Goal: Task Accomplishment & Management: Manage account settings

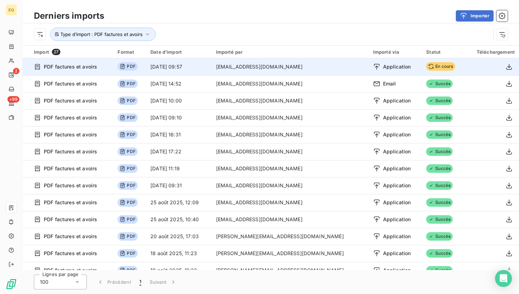
click at [389, 67] on span "Application" at bounding box center [397, 66] width 28 height 7
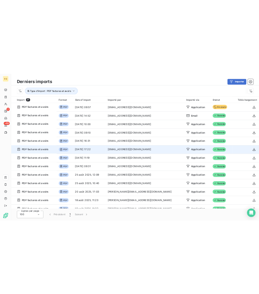
scroll to position [2, 0]
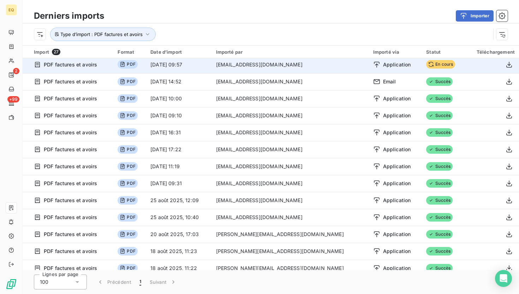
click at [436, 67] on span "En cours" at bounding box center [440, 64] width 29 height 8
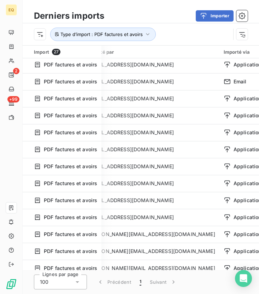
scroll to position [2, 98]
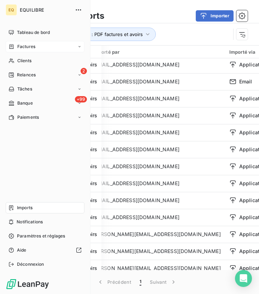
click at [27, 49] on span "Factures" at bounding box center [26, 46] width 18 height 6
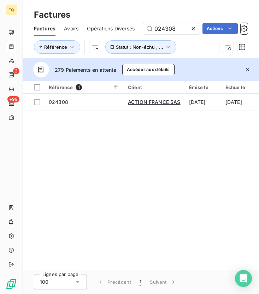
click at [194, 28] on icon at bounding box center [193, 28] width 7 height 7
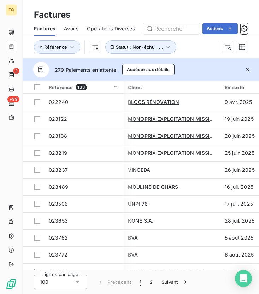
scroll to position [0, 146]
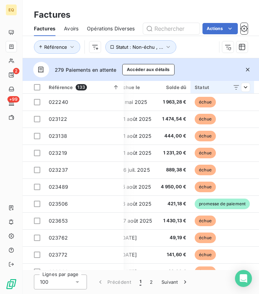
click at [208, 86] on div "Statut" at bounding box center [222, 87] width 55 height 6
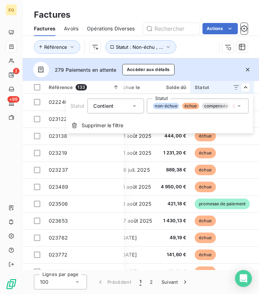
click at [229, 111] on div "non-échue échue compensée litige promesse de paiement recouvrement" at bounding box center [198, 106] width 102 height 15
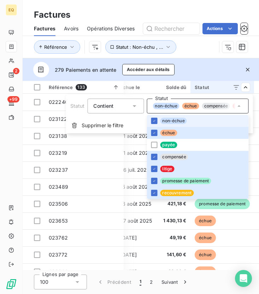
click at [248, 88] on html "EQ 2 +99 Factures Factures Avoirs Opérations Diverses Actions Référence Statut …" at bounding box center [129, 147] width 259 height 294
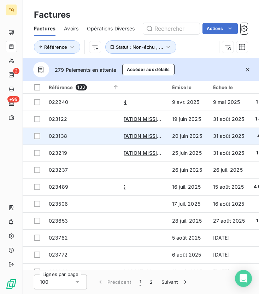
scroll to position [0, 0]
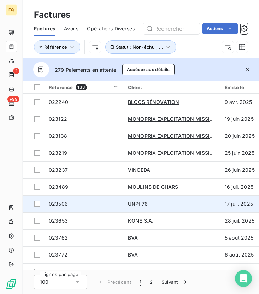
click at [68, 204] on span "023506" at bounding box center [84, 203] width 71 height 7
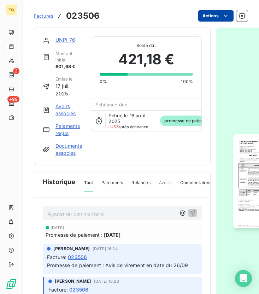
click at [220, 16] on html "EQ 2 +99 Factures 023506 Actions UNPI 76 Montant initial 601,68 € Émise le [DAT…" at bounding box center [129, 147] width 259 height 294
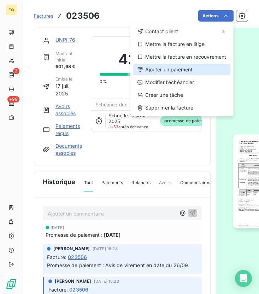
click at [174, 68] on div "Ajouter un paiement" at bounding box center [182, 69] width 98 height 11
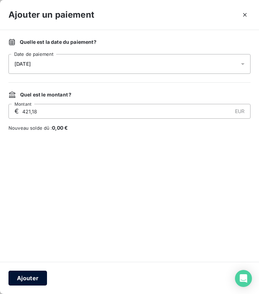
click at [24, 279] on button "Ajouter" at bounding box center [27, 278] width 39 height 15
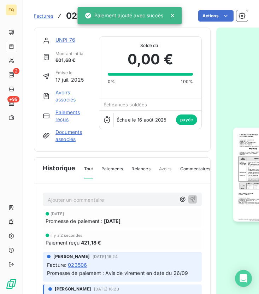
click at [45, 20] on div "Factures 023506" at bounding box center [67, 16] width 66 height 13
click at [44, 11] on div "Factures 023506" at bounding box center [67, 16] width 66 height 13
click at [44, 15] on span "Factures" at bounding box center [43, 16] width 19 height 6
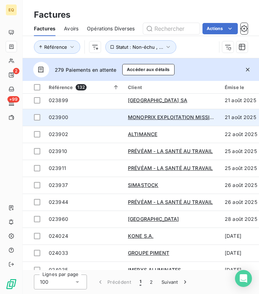
scroll to position [380, 0]
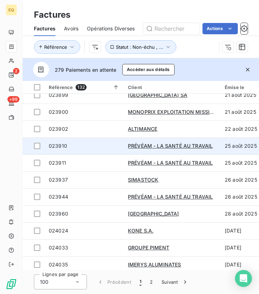
click at [64, 147] on span "023910" at bounding box center [58, 146] width 18 height 6
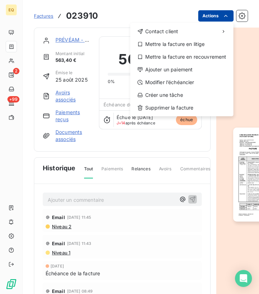
click at [213, 14] on html "EQ 2 +99 Factures 023910 Actions Contact client Mettre la facture en litige Met…" at bounding box center [129, 147] width 259 height 294
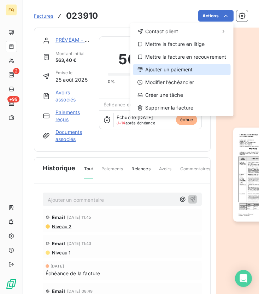
click at [174, 73] on div "Ajouter un paiement" at bounding box center [182, 69] width 98 height 11
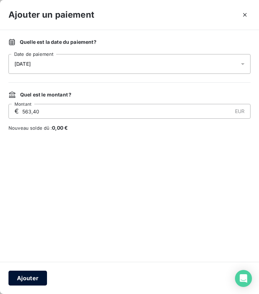
click at [21, 278] on button "Ajouter" at bounding box center [27, 278] width 39 height 15
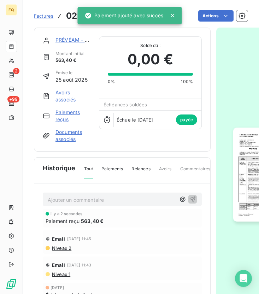
click at [43, 14] on span "Factures" at bounding box center [43, 16] width 19 height 6
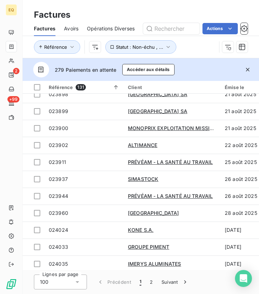
scroll to position [375, 0]
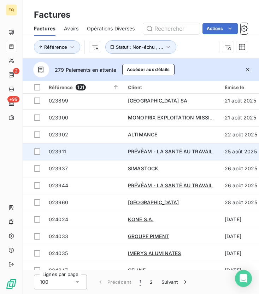
click at [55, 151] on span "023911" at bounding box center [57, 151] width 17 height 6
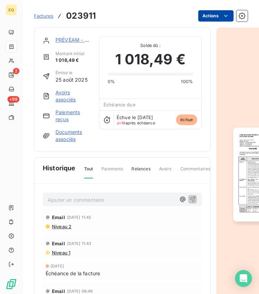
click at [209, 13] on html "EQ 2 +99 Factures 023911 Actions PRÉVÉAM - LA SANTÉ AU TRAVAIL Montant initial …" at bounding box center [129, 147] width 259 height 294
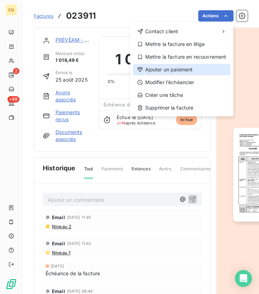
click at [160, 73] on div "Ajouter un paiement" at bounding box center [182, 69] width 98 height 11
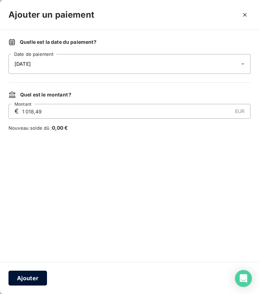
click at [34, 276] on button "Ajouter" at bounding box center [27, 278] width 39 height 15
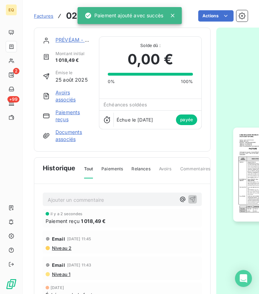
click at [42, 16] on span "Factures" at bounding box center [43, 16] width 19 height 6
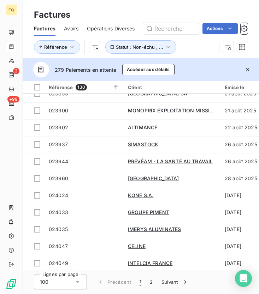
scroll to position [386, 0]
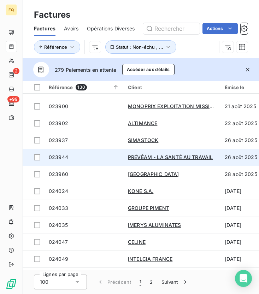
click at [58, 158] on span "023944" at bounding box center [58, 157] width 19 height 6
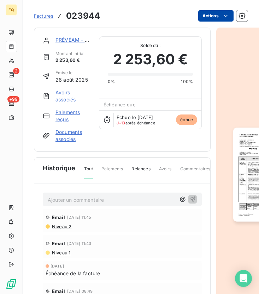
click at [211, 18] on html "EQ 2 +99 Factures 023944 Actions PRÉVÉAM - LA SANTÉ AU TRAVAIL Montant initial …" at bounding box center [129, 147] width 259 height 294
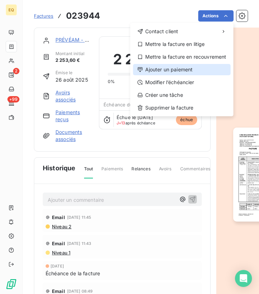
click at [167, 69] on div "Ajouter un paiement" at bounding box center [182, 69] width 98 height 11
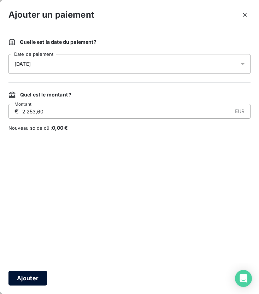
click at [27, 278] on button "Ajouter" at bounding box center [27, 278] width 39 height 15
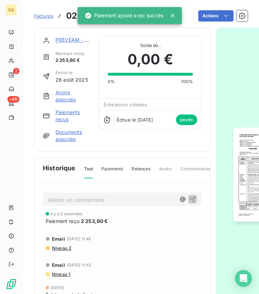
click at [39, 18] on span "Factures" at bounding box center [43, 16] width 19 height 6
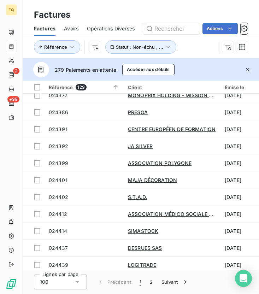
scroll to position [1522, 0]
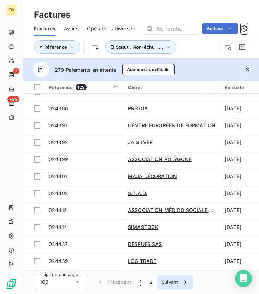
click at [174, 282] on button "Suivant" at bounding box center [175, 282] width 36 height 15
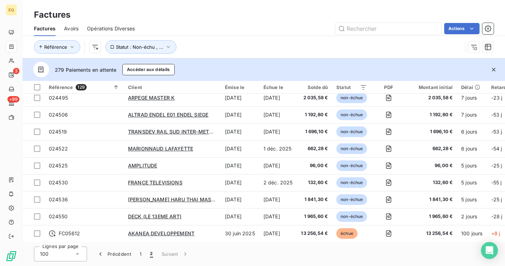
scroll to position [318, 0]
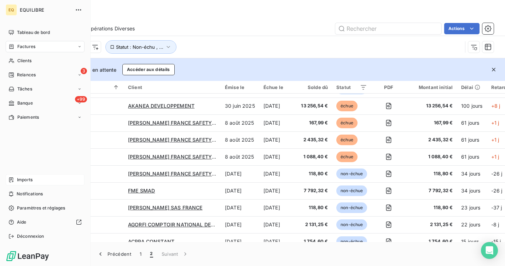
click at [11, 183] on div "Imports" at bounding box center [45, 179] width 79 height 11
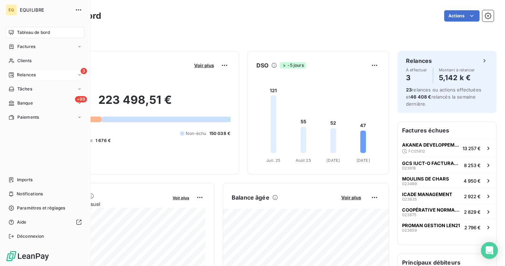
click at [17, 74] on span "Relances" at bounding box center [26, 75] width 19 height 6
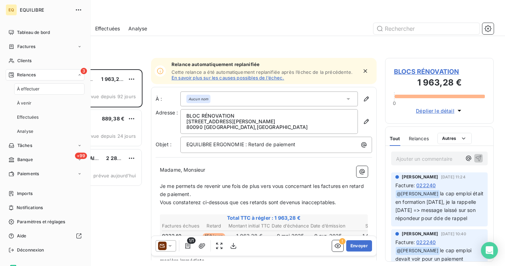
scroll to position [197, 108]
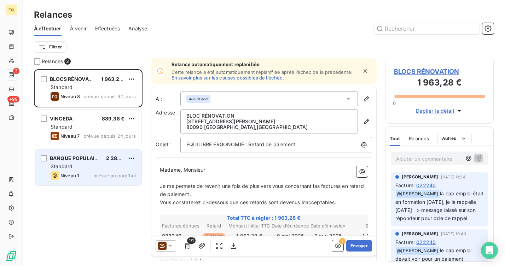
click at [92, 179] on div "Niveau 1 prévue aujourd’hui" at bounding box center [93, 175] width 85 height 8
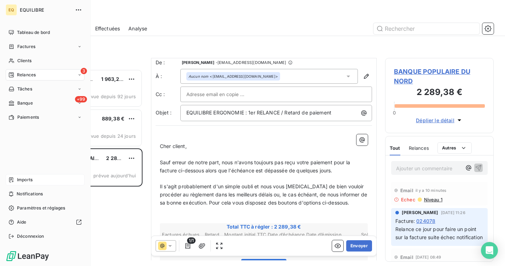
click at [25, 178] on span "Imports" at bounding box center [25, 180] width 16 height 6
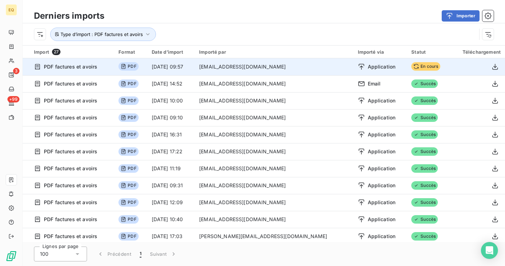
click at [427, 66] on span "En cours" at bounding box center [425, 66] width 29 height 8
drag, startPoint x: 437, startPoint y: 66, endPoint x: 403, endPoint y: 65, distance: 34.3
click at [403, 65] on tr "PDF factures et avoirs PDF 8 oct. 2025, 09:57 louise.hager@equilibre-france-erg…" at bounding box center [264, 66] width 482 height 17
click at [331, 59] on td "[EMAIL_ADDRESS][DOMAIN_NAME]" at bounding box center [274, 66] width 158 height 17
